Goal: Find specific page/section: Find specific page/section

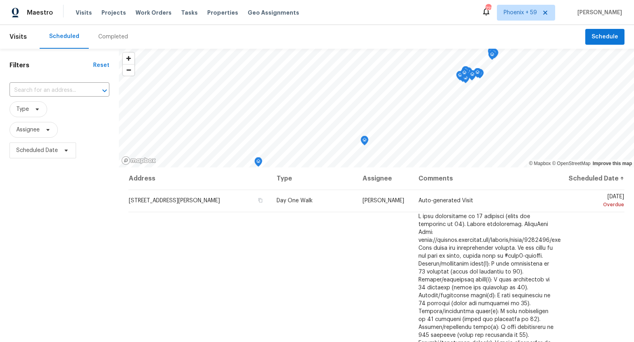
click at [105, 14] on span "Projects" at bounding box center [113, 13] width 25 height 8
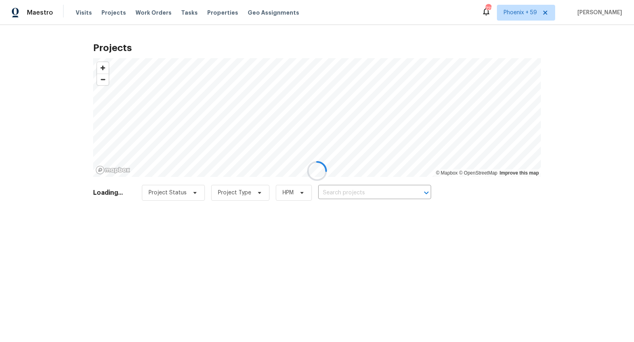
click at [110, 13] on div at bounding box center [317, 171] width 634 height 342
click at [110, 15] on div at bounding box center [317, 171] width 634 height 342
click at [109, 8] on div at bounding box center [317, 171] width 634 height 342
click at [112, 14] on div at bounding box center [317, 171] width 634 height 342
click at [112, 13] on div at bounding box center [317, 171] width 634 height 342
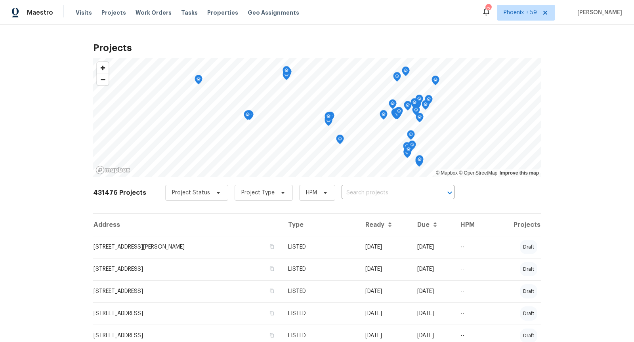
click at [573, 62] on div "Projects © Mapbox © OpenStreetMap Improve this map 431476 Projects Project Stat…" at bounding box center [317, 183] width 634 height 317
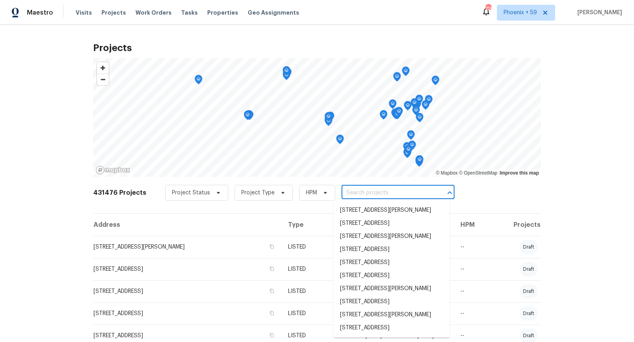
click at [394, 196] on input "text" at bounding box center [386, 193] width 91 height 12
paste input "[STREET_ADDRESS][PERSON_NAME]"
type input "[STREET_ADDRESS][PERSON_NAME]"
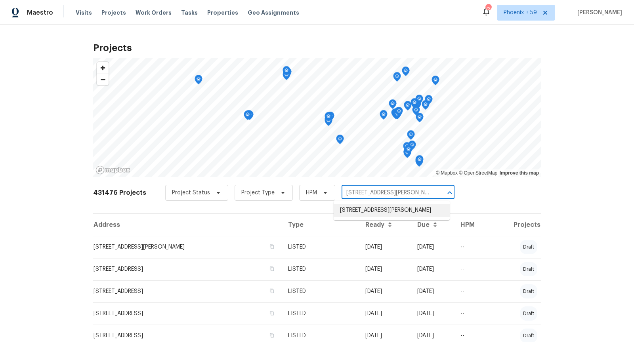
click at [390, 213] on li "[STREET_ADDRESS][PERSON_NAME]" at bounding box center [391, 210] width 116 height 13
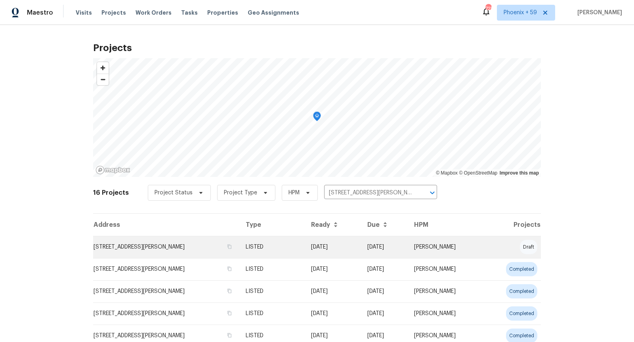
click at [181, 245] on td "[STREET_ADDRESS][PERSON_NAME]" at bounding box center [166, 247] width 146 height 22
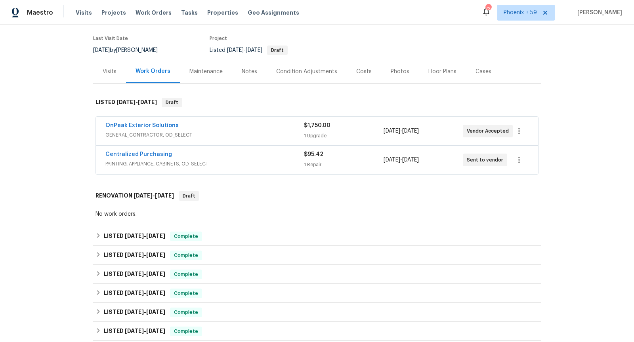
scroll to position [66, 0]
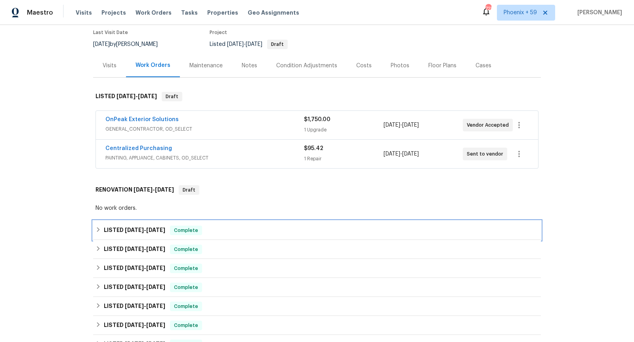
click at [245, 226] on div "LISTED [DATE] - [DATE] Complete" at bounding box center [316, 231] width 443 height 10
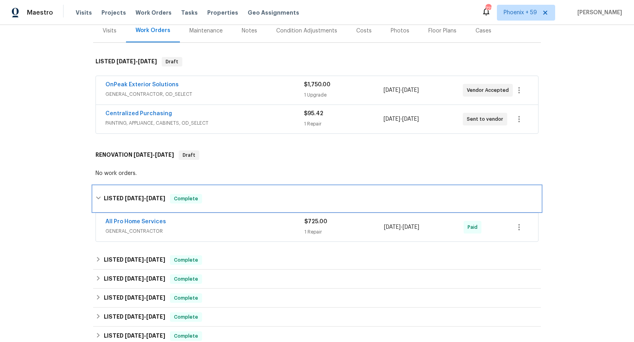
scroll to position [103, 0]
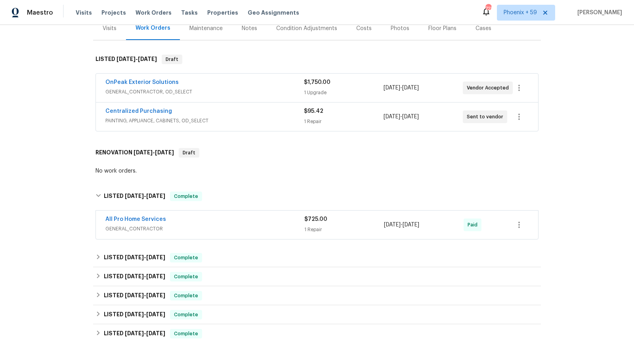
click at [245, 226] on span "GENERAL_CONTRACTOR" at bounding box center [204, 229] width 199 height 8
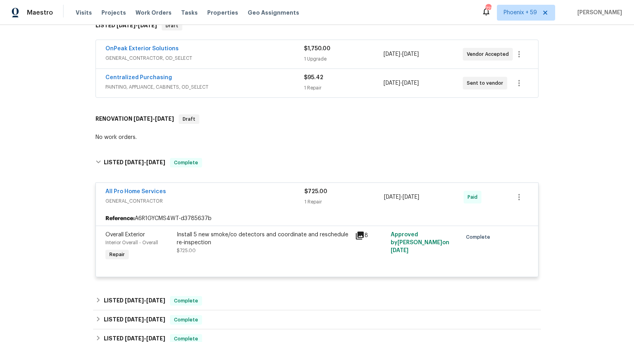
scroll to position [142, 0]
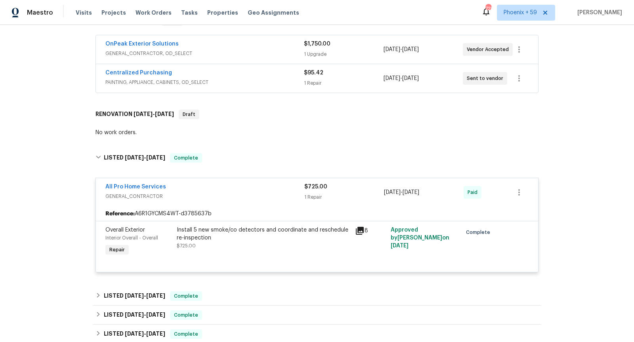
click at [354, 228] on div "8" at bounding box center [370, 242] width 36 height 36
click at [357, 229] on icon at bounding box center [360, 231] width 8 height 8
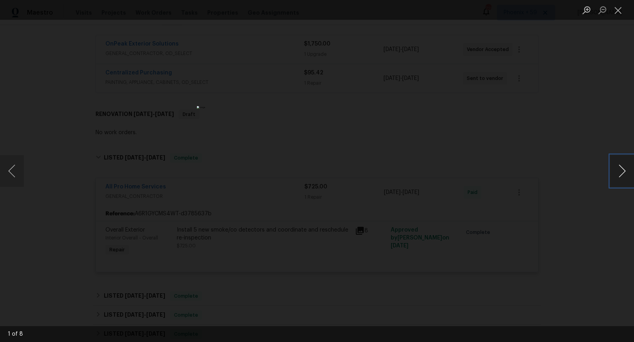
click at [618, 177] on button "Next image" at bounding box center [622, 171] width 24 height 32
click at [524, 235] on div "Lightbox" at bounding box center [317, 171] width 634 height 342
click at [421, 162] on div "Lightbox" at bounding box center [317, 171] width 634 height 342
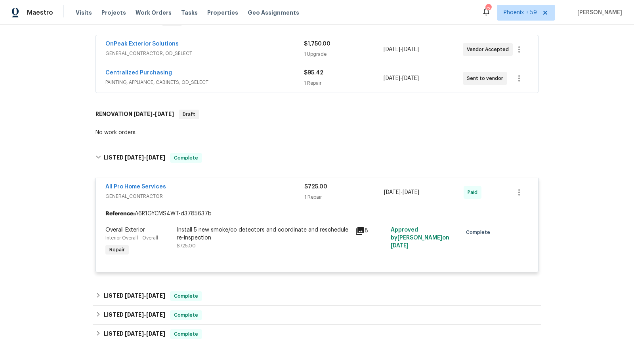
scroll to position [201, 0]
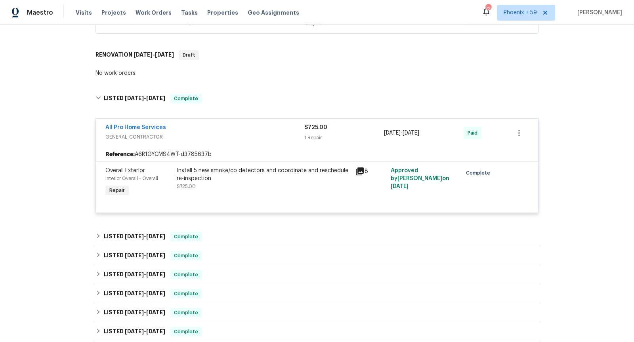
click at [356, 169] on icon at bounding box center [360, 172] width 10 height 10
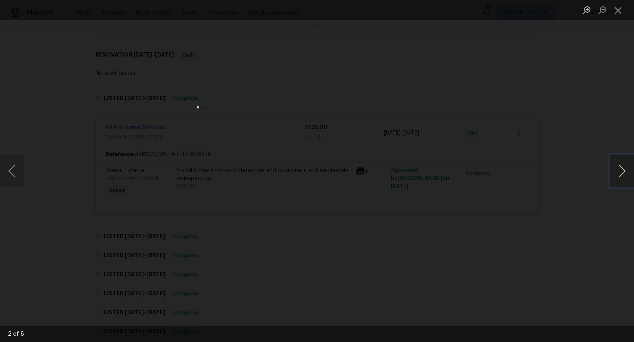
click at [624, 169] on button "Next image" at bounding box center [622, 171] width 24 height 32
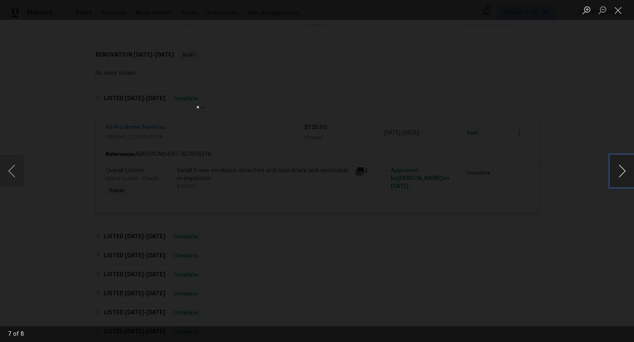
click at [624, 169] on button "Next image" at bounding box center [622, 171] width 24 height 32
click at [591, 206] on div "Lightbox" at bounding box center [317, 171] width 634 height 342
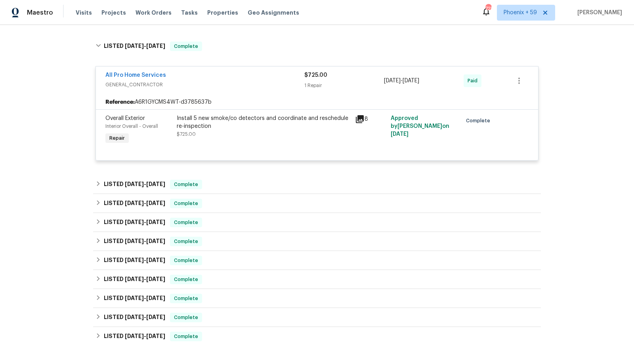
scroll to position [272, 0]
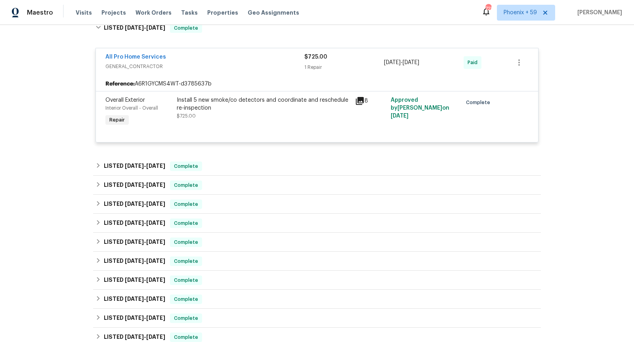
click at [356, 153] on div "Back to all projects [STREET_ADDRESS][PERSON_NAME] 3 Beds | 2 Baths | Total: 16…" at bounding box center [317, 130] width 448 height 734
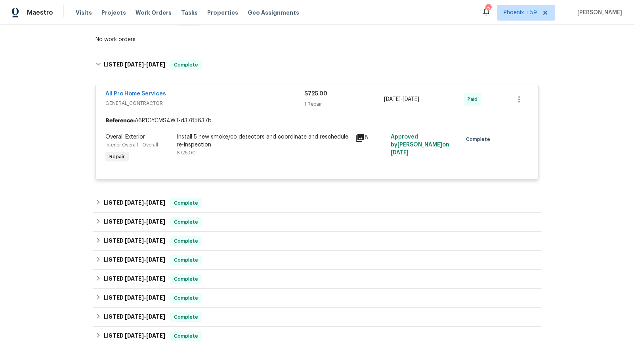
scroll to position [227, 0]
